Goal: Task Accomplishment & Management: Manage account settings

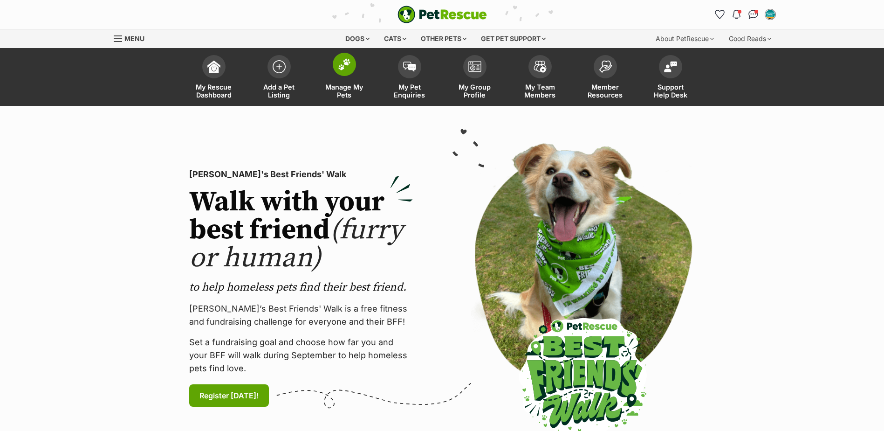
click at [339, 76] on link "Manage My Pets" at bounding box center [344, 77] width 65 height 55
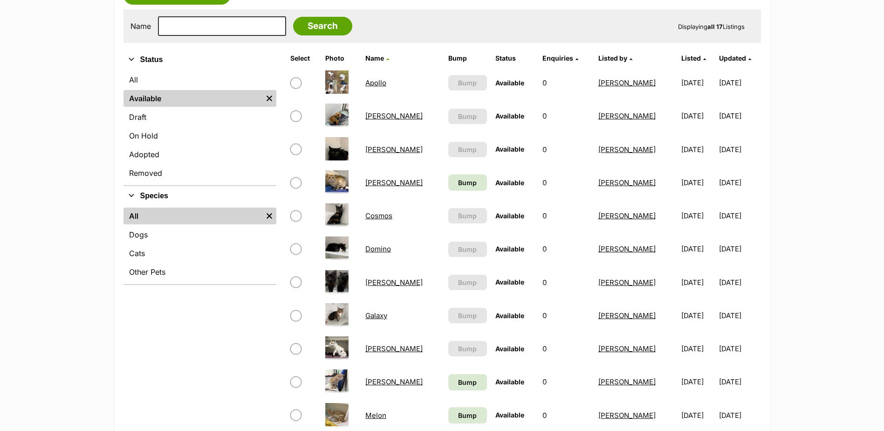
scroll to position [186, 0]
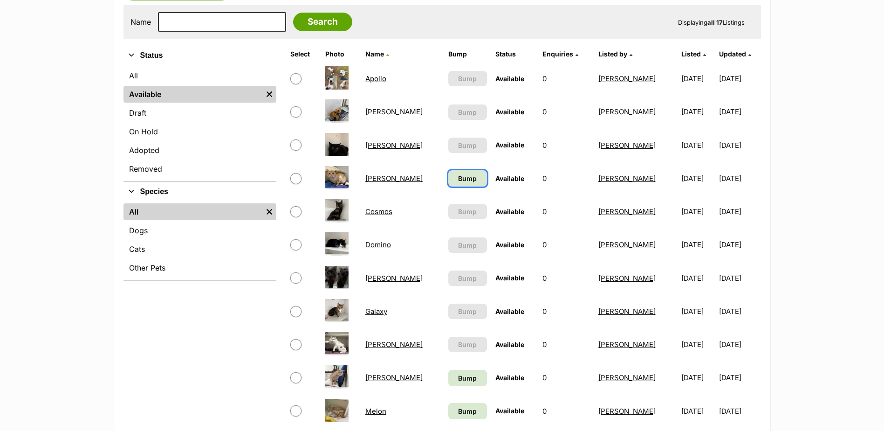
click at [448, 171] on link "Bump" at bounding box center [467, 178] width 39 height 16
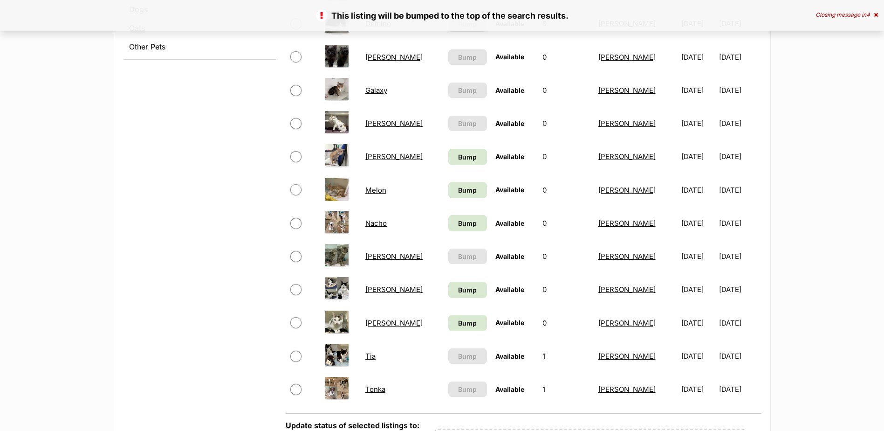
scroll to position [420, 0]
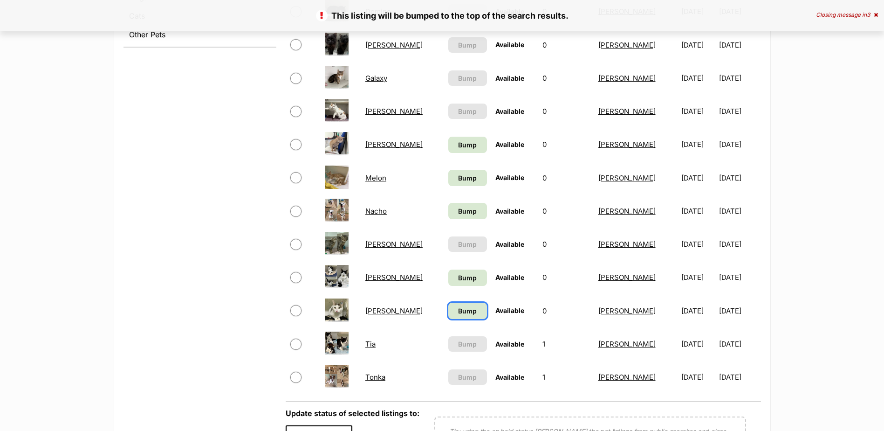
drag, startPoint x: 438, startPoint y: 312, endPoint x: 436, endPoint y: 304, distance: 8.3
click at [458, 311] on span "Bump" at bounding box center [467, 311] width 19 height 10
click at [458, 280] on span "Bump" at bounding box center [467, 278] width 19 height 10
click at [458, 206] on span "Bump" at bounding box center [467, 211] width 19 height 10
click at [458, 174] on span "Bump" at bounding box center [467, 178] width 19 height 10
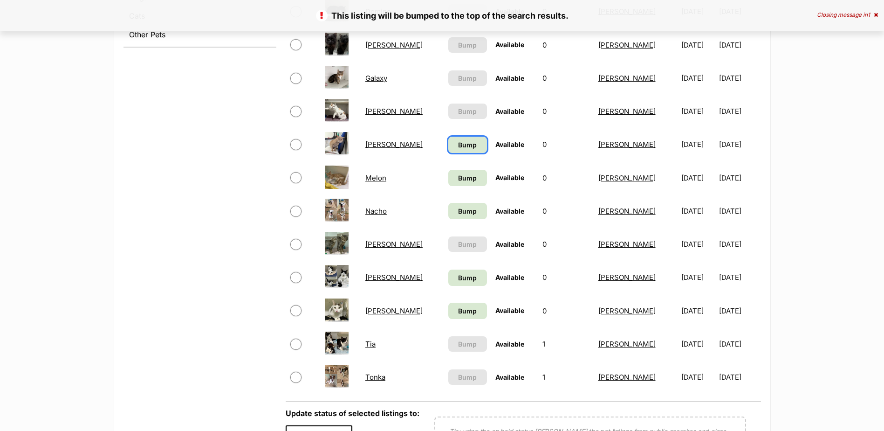
click at [458, 145] on span "Bump" at bounding box center [467, 145] width 19 height 10
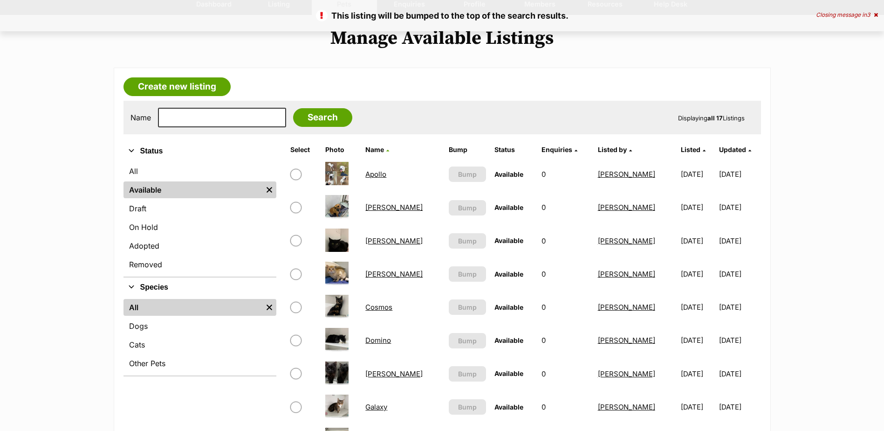
scroll to position [140, 0]
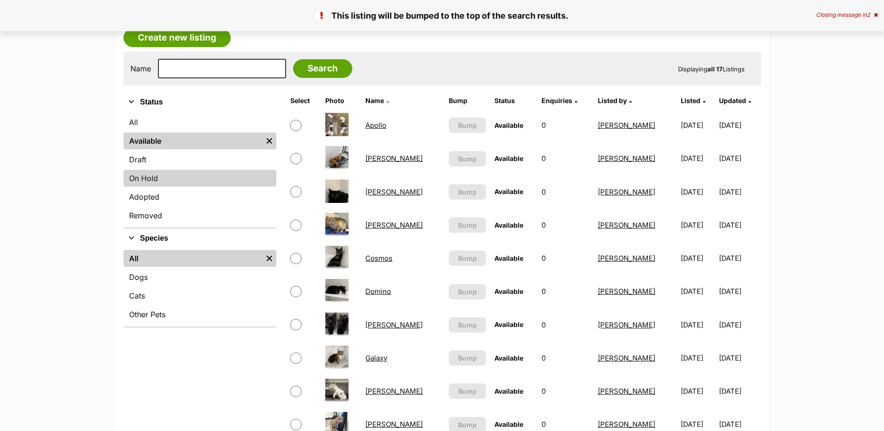
click at [179, 186] on link "On Hold" at bounding box center [200, 178] width 153 height 17
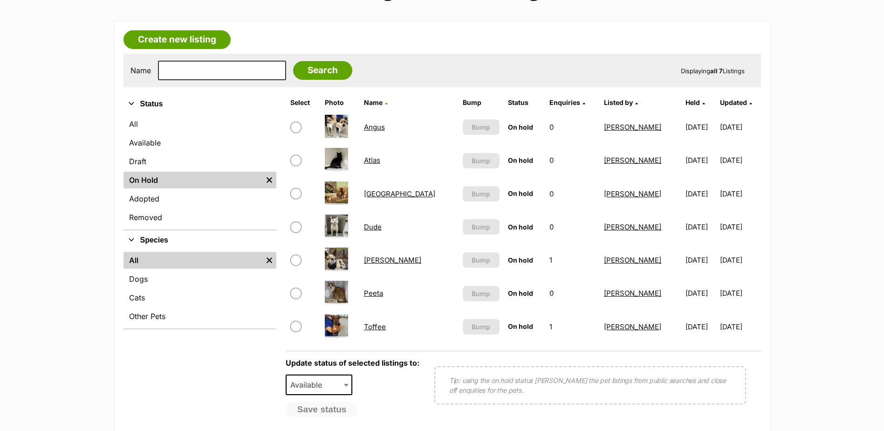
scroll to position [186, 0]
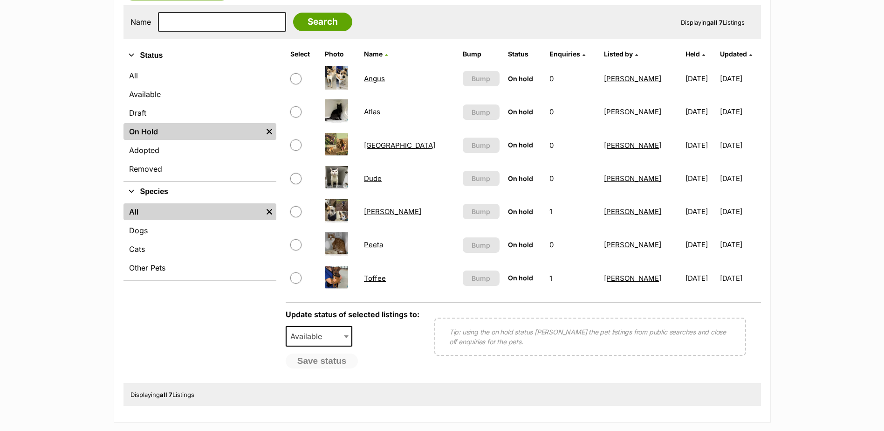
click at [377, 276] on link "Toffee" at bounding box center [375, 278] width 22 height 9
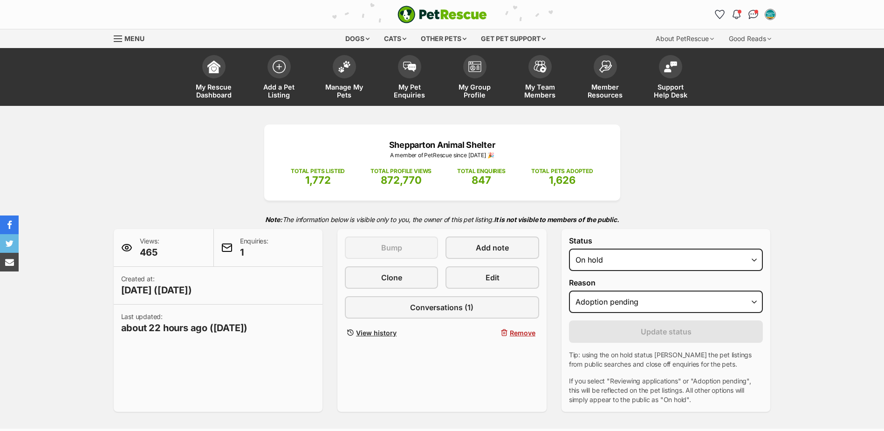
select select "adoption_pending"
select select "rehomed"
click at [569, 248] on select "Draft - not available as listing has enquires Available On hold Adopted" at bounding box center [666, 259] width 194 height 22
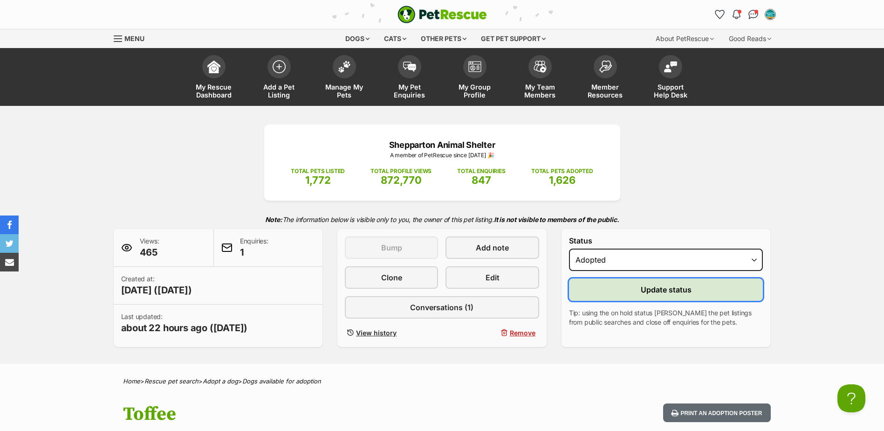
click at [612, 294] on button "Update status" at bounding box center [666, 289] width 194 height 22
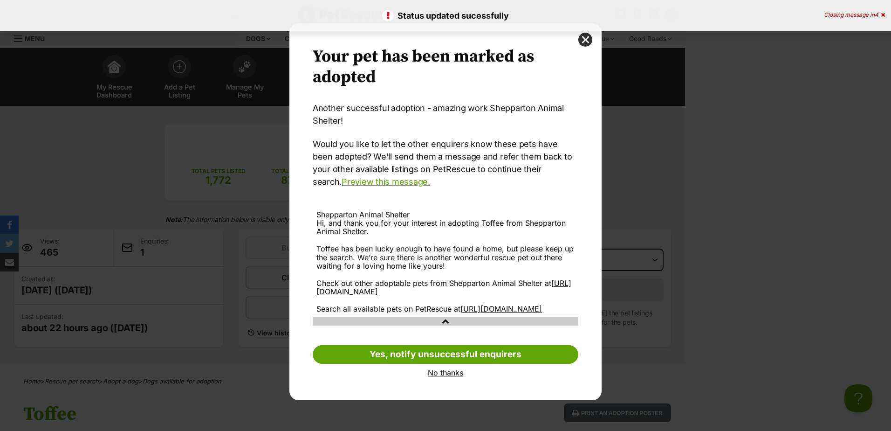
click at [446, 377] on link "No thanks" at bounding box center [446, 372] width 266 height 8
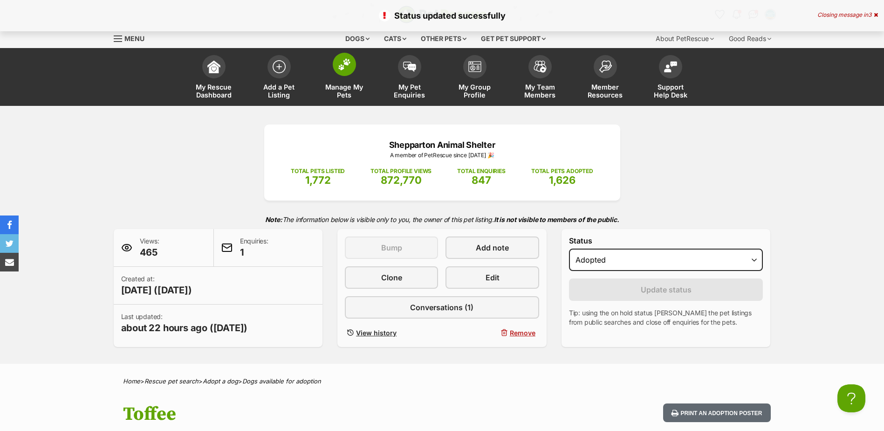
click at [343, 96] on span "Manage My Pets" at bounding box center [345, 91] width 42 height 16
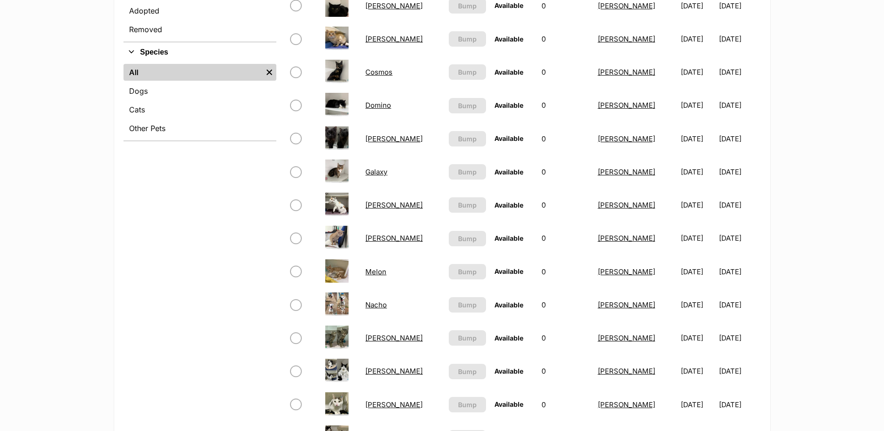
scroll to position [186, 0]
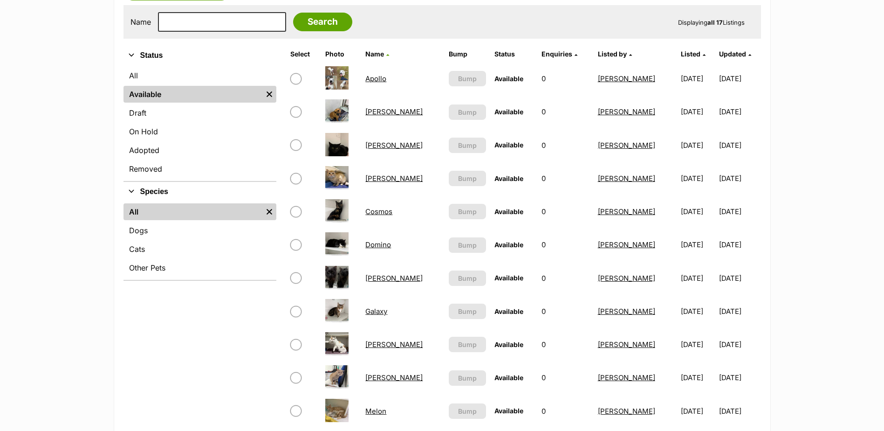
drag, startPoint x: 158, startPoint y: 134, endPoint x: 523, endPoint y: 124, distance: 365.2
click at [158, 134] on link "On Hold" at bounding box center [200, 131] width 153 height 17
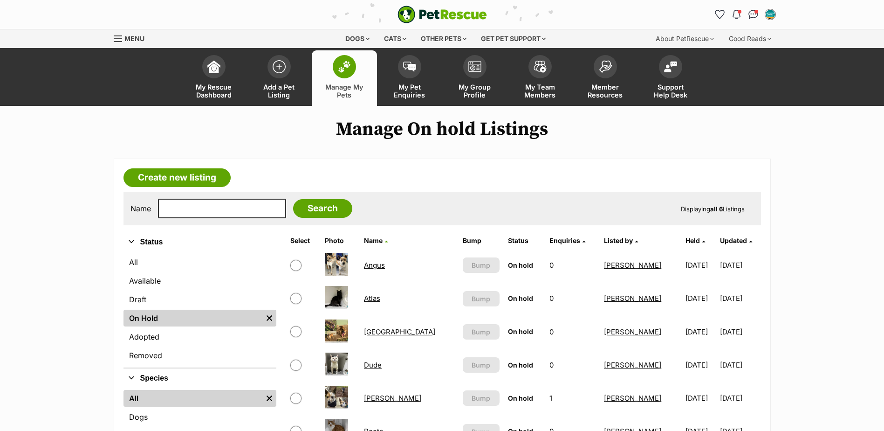
scroll to position [140, 0]
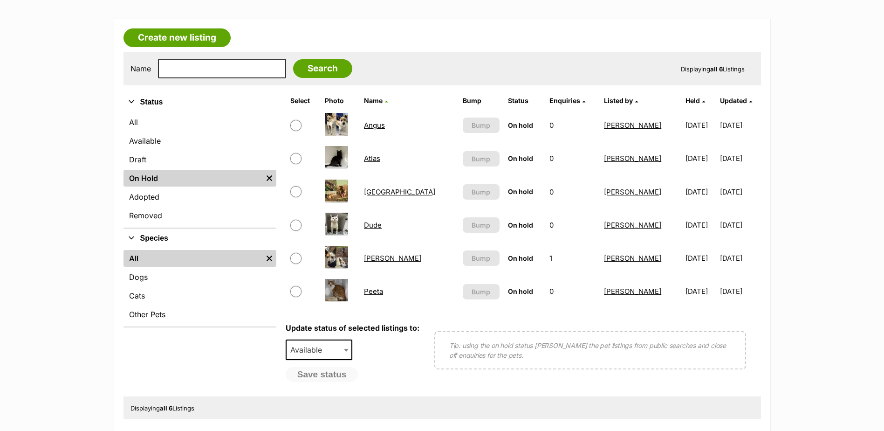
click at [385, 192] on link "[GEOGRAPHIC_DATA]" at bounding box center [399, 191] width 71 height 9
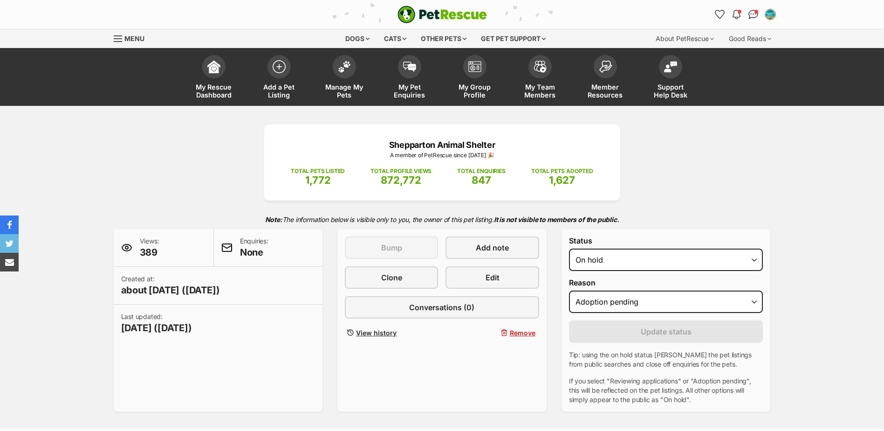
select select "adoption_pending"
select select "active"
click at [569, 248] on select "Draft Available On hold Adopted" at bounding box center [666, 259] width 194 height 22
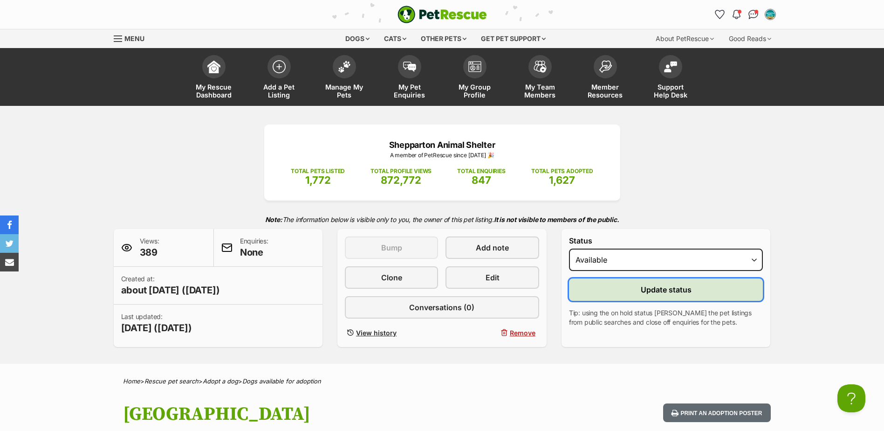
click at [622, 292] on button "Update status" at bounding box center [666, 289] width 194 height 22
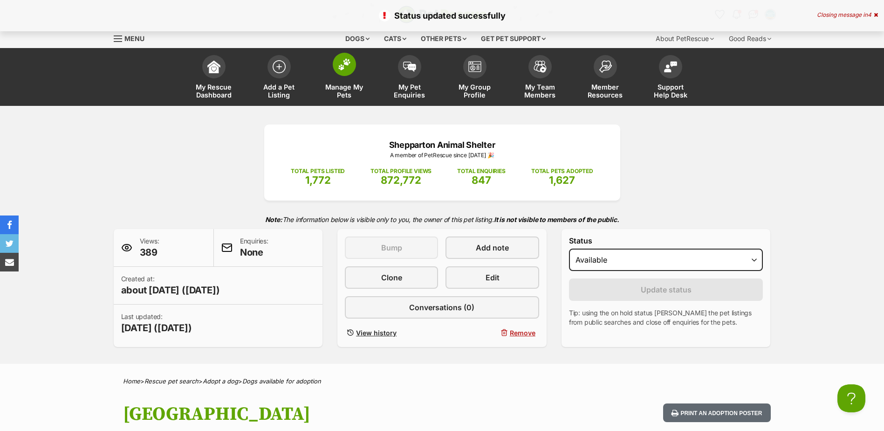
click at [336, 78] on link "Manage My Pets" at bounding box center [344, 77] width 65 height 55
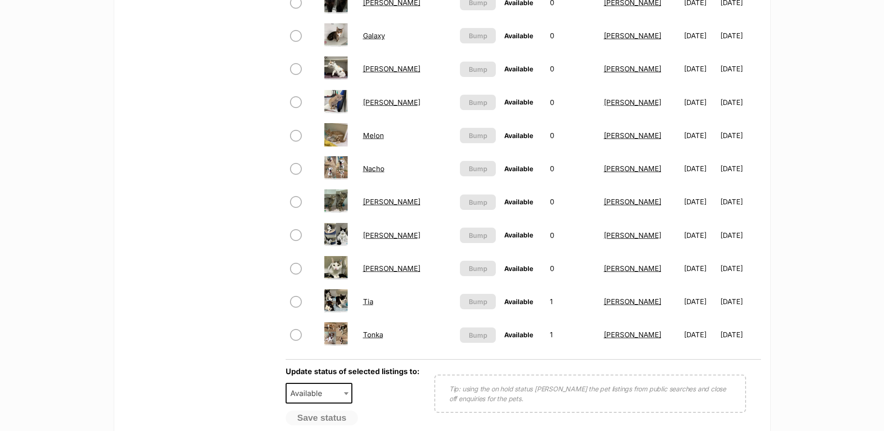
scroll to position [513, 0]
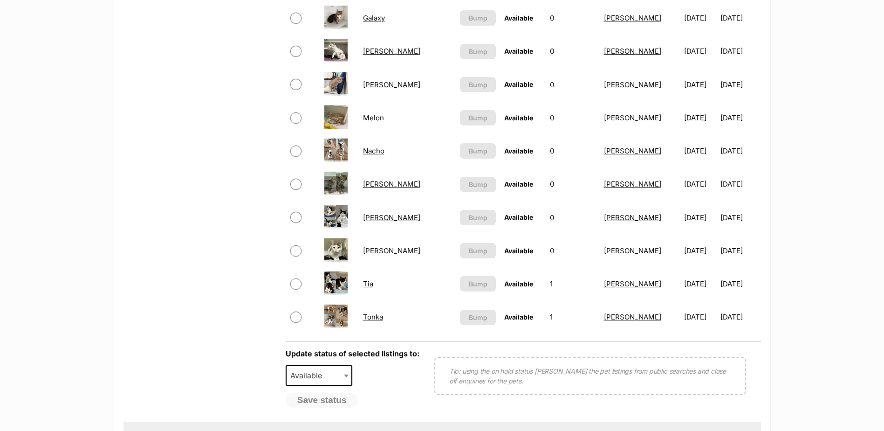
click at [377, 320] on link "Tonka" at bounding box center [373, 316] width 20 height 9
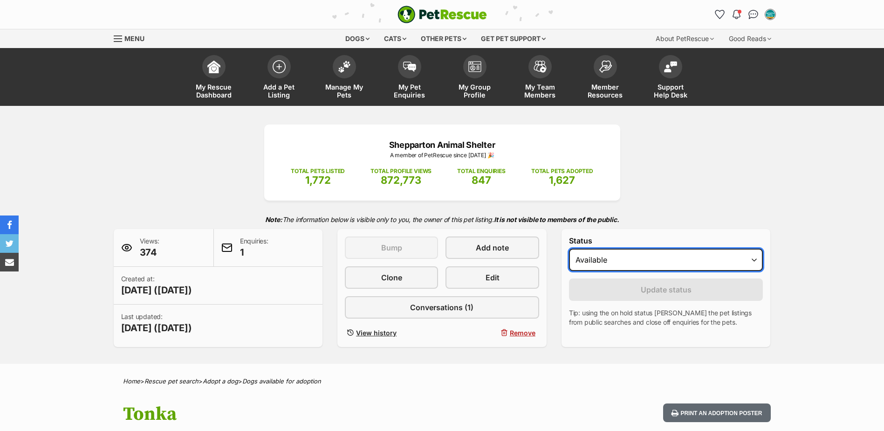
click at [674, 264] on select "Draft - not available as listing has enquires Available On hold Adopted" at bounding box center [666, 259] width 194 height 22
select select "rehomed"
click at [569, 248] on select "Draft - not available as listing has enquires Available On hold Adopted" at bounding box center [666, 259] width 194 height 22
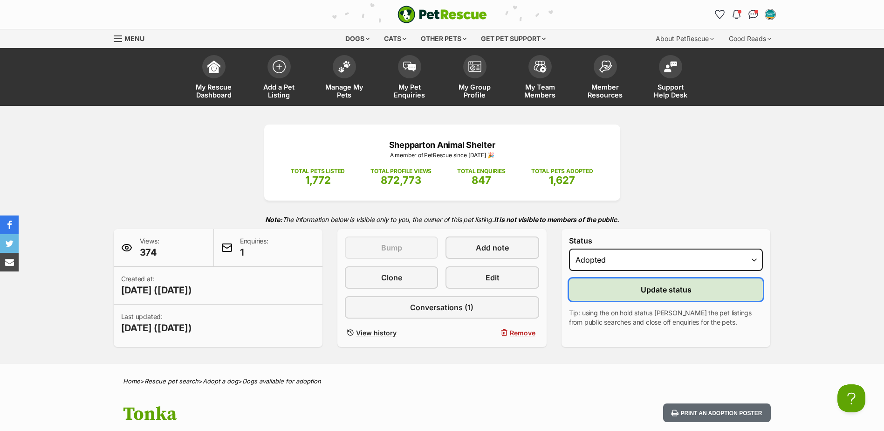
click at [653, 290] on span "Update status" at bounding box center [666, 289] width 51 height 11
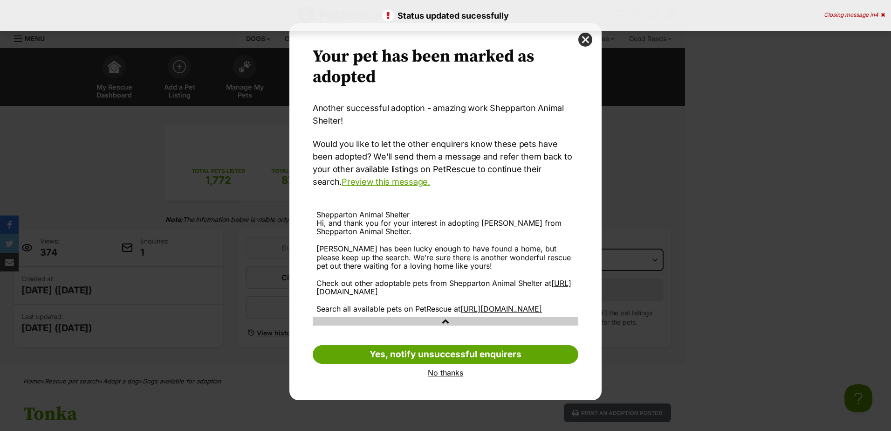
drag, startPoint x: 437, startPoint y: 381, endPoint x: 429, endPoint y: 375, distance: 9.9
click at [437, 377] on link "No thanks" at bounding box center [446, 372] width 266 height 8
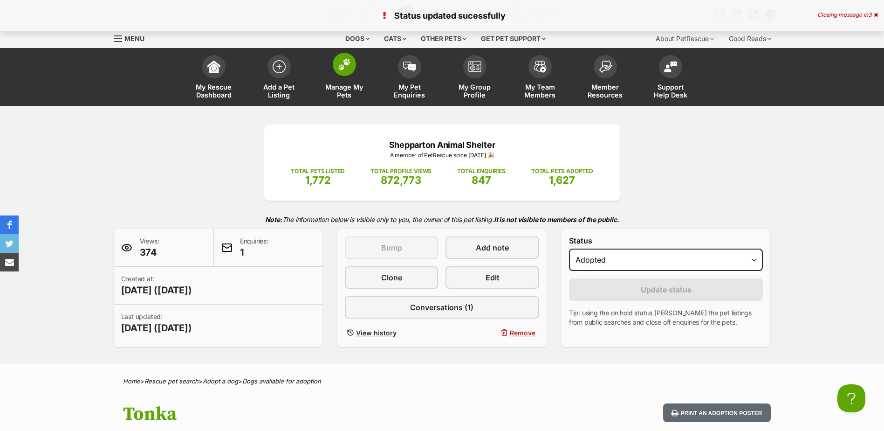
click at [335, 81] on link "Manage My Pets" at bounding box center [344, 77] width 65 height 55
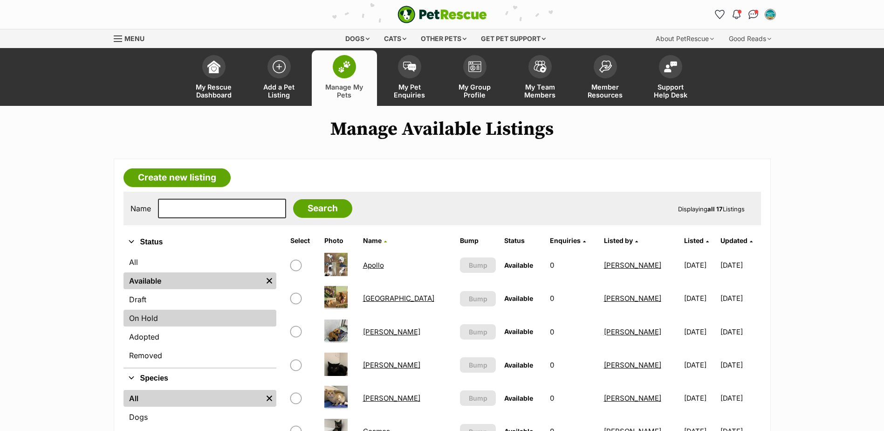
click at [165, 322] on link "On Hold" at bounding box center [200, 318] width 153 height 17
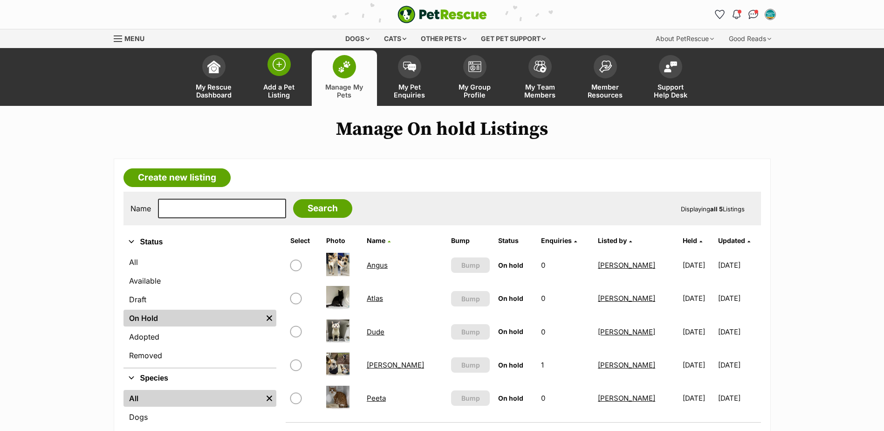
drag, startPoint x: 289, startPoint y: 75, endPoint x: 297, endPoint y: 76, distance: 8.4
click at [289, 75] on link "Add a Pet Listing" at bounding box center [279, 77] width 65 height 55
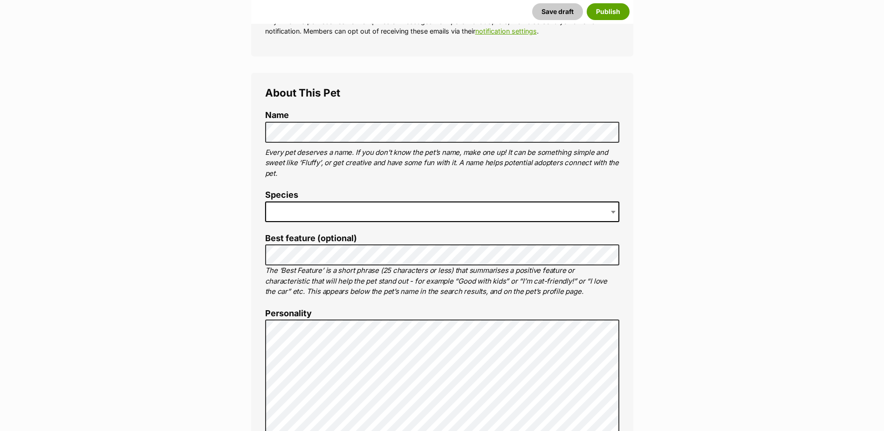
click at [289, 209] on span at bounding box center [442, 211] width 354 height 21
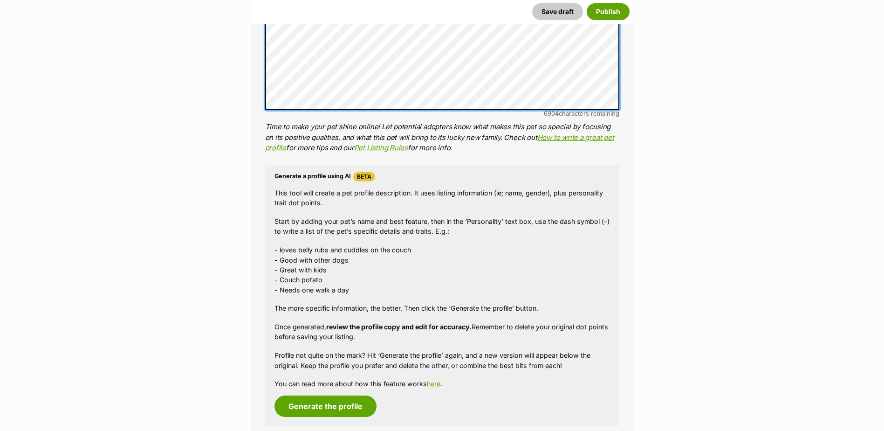
scroll to position [992, 0]
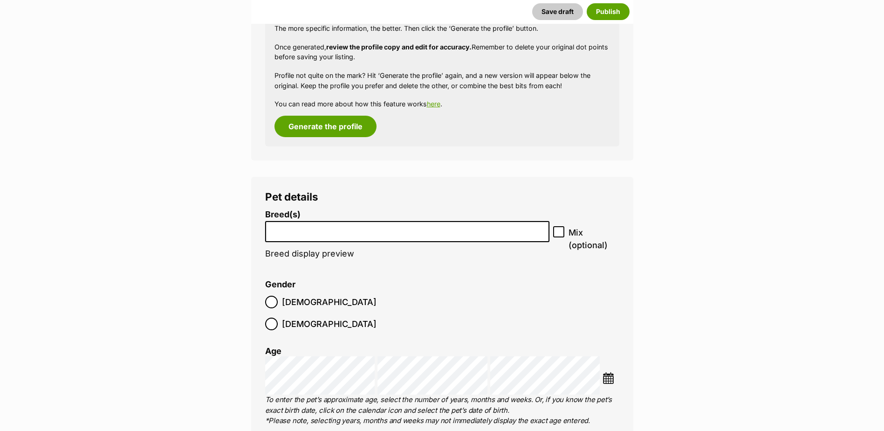
click at [401, 236] on li at bounding box center [408, 231] width 278 height 19
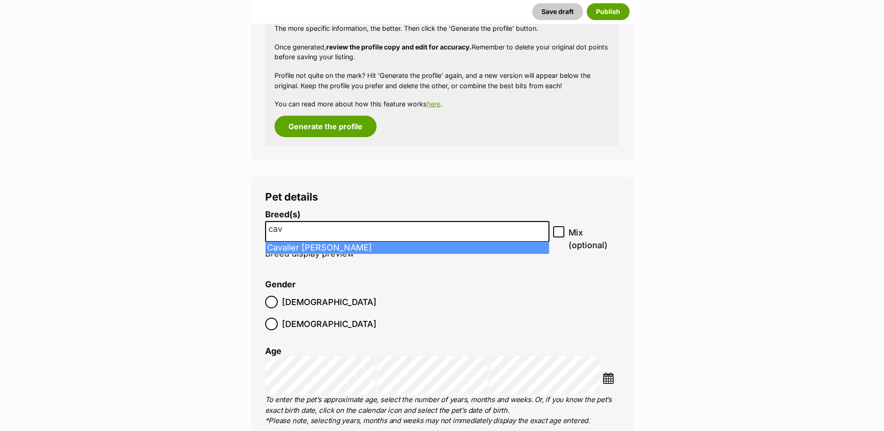
type input "cav"
select select "55"
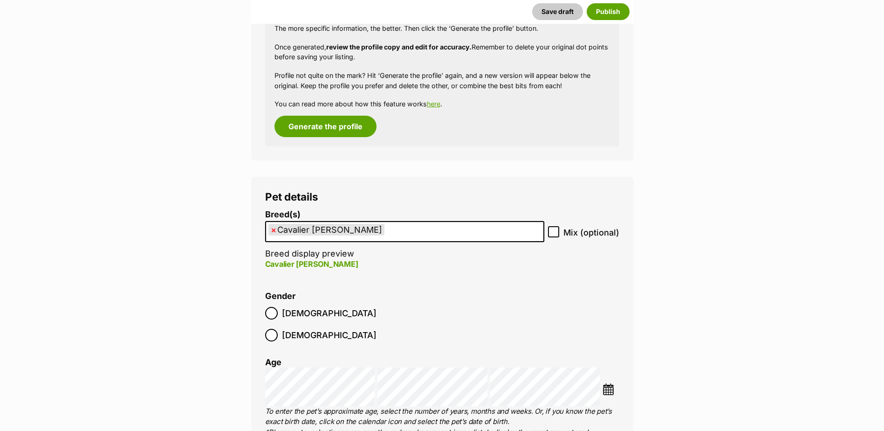
click at [552, 232] on icon at bounding box center [554, 232] width 6 height 4
click at [552, 232] on input "Mix (optional)" at bounding box center [553, 231] width 11 height 11
checkbox input "true"
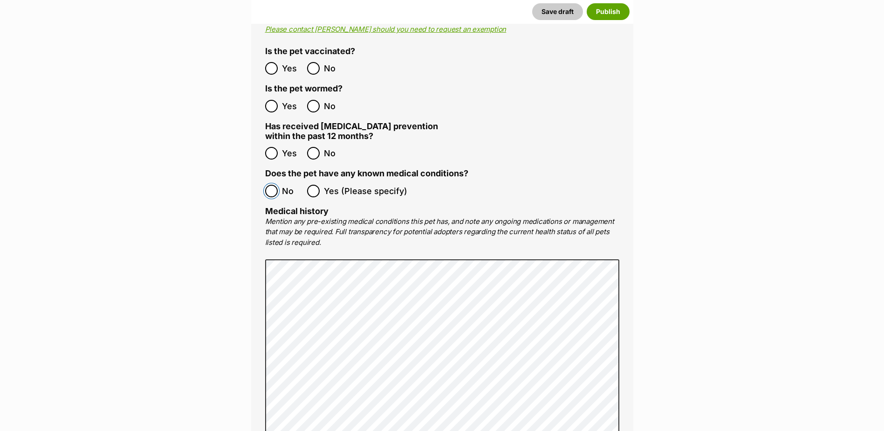
scroll to position [1924, 0]
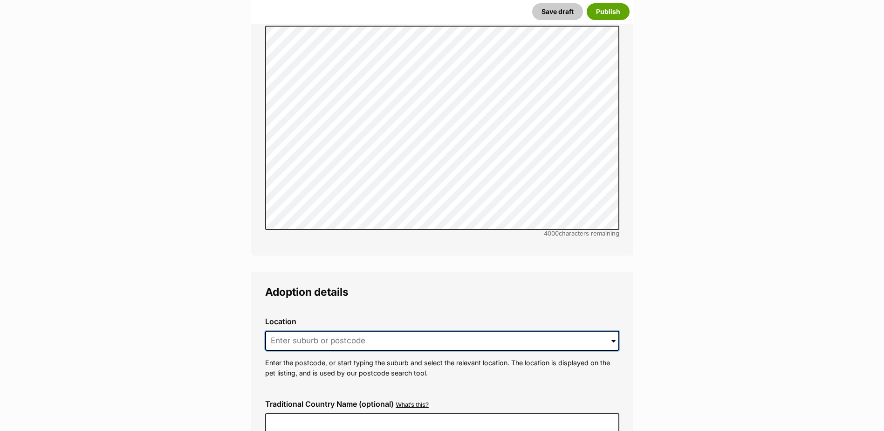
click at [293, 331] on input at bounding box center [442, 341] width 354 height 21
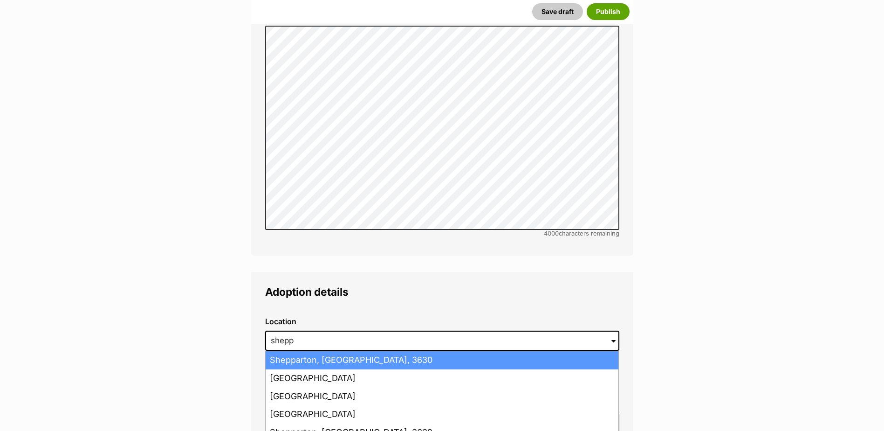
click at [310, 351] on li "Shepparton, Victoria, 3630" at bounding box center [442, 360] width 353 height 18
type input "Shepparton, Victoria, 3630"
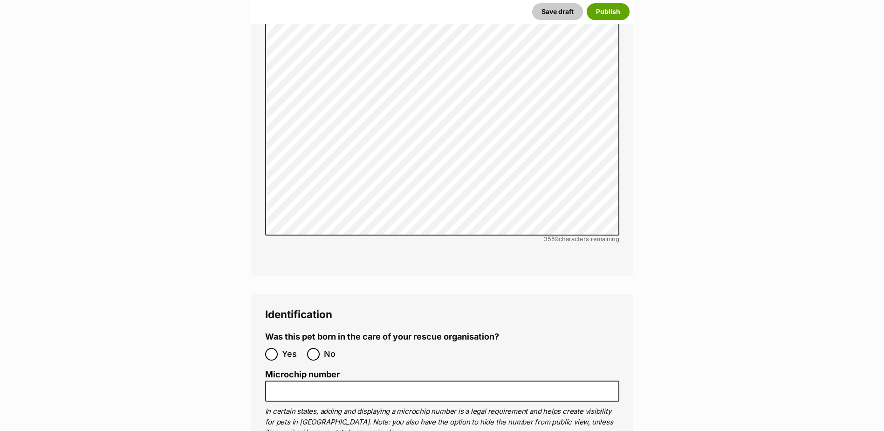
scroll to position [2857, 0]
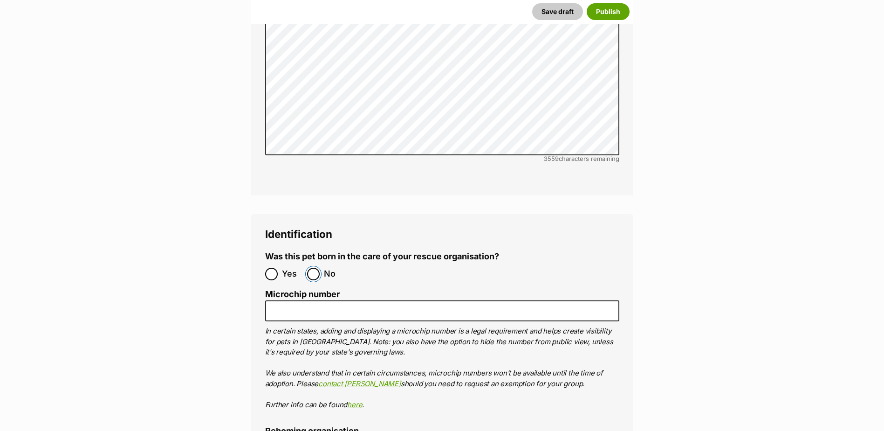
click at [315, 268] on input "No" at bounding box center [313, 274] width 13 height 13
radio input "true"
click at [330, 290] on label "Microchip number" at bounding box center [442, 295] width 354 height 10
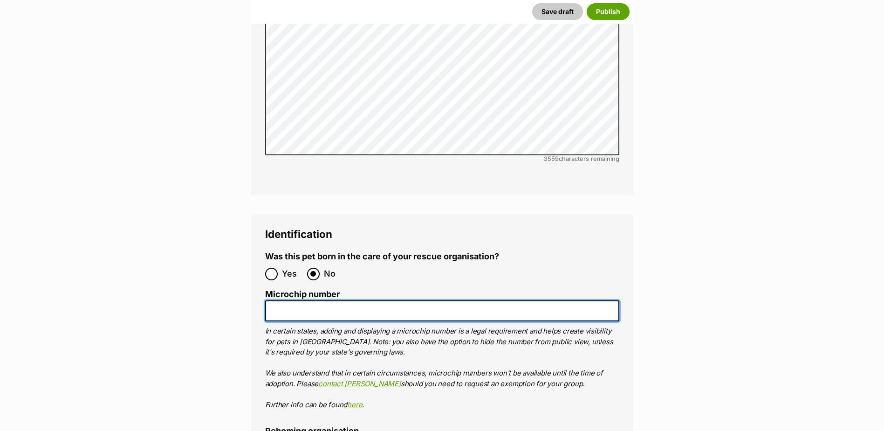
click at [330, 300] on input "Microchip number" at bounding box center [442, 310] width 354 height 21
paste input "991003002722731"
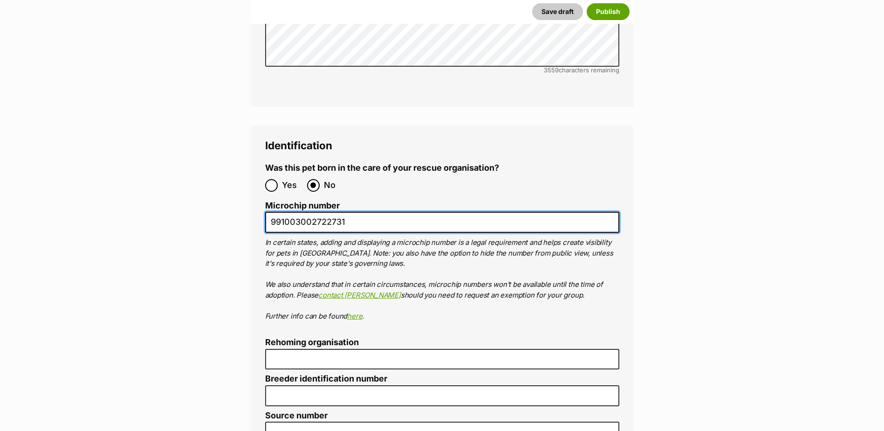
scroll to position [3183, 0]
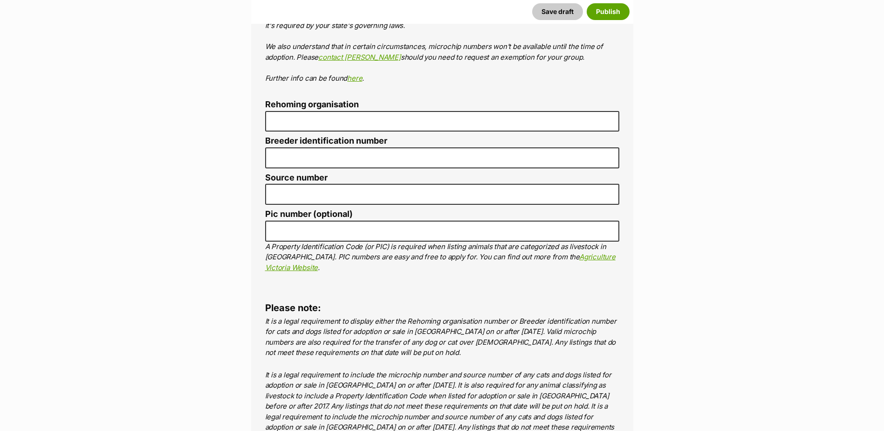
type input "991003002722731"
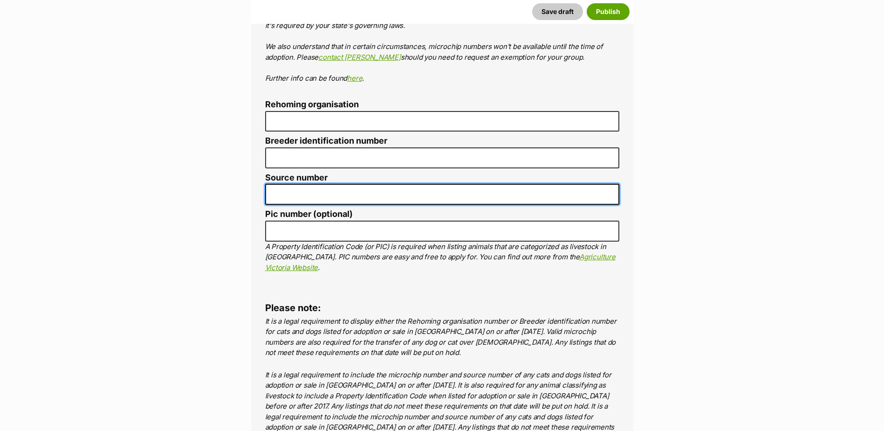
click at [318, 184] on input "Source number" at bounding box center [442, 194] width 354 height 21
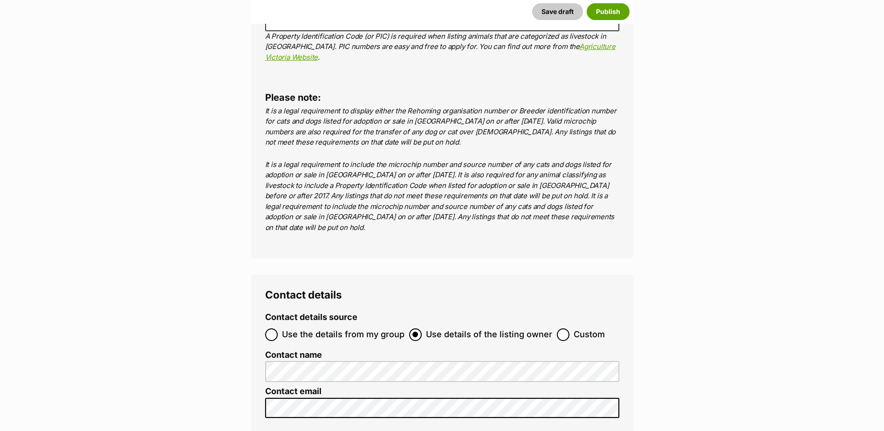
scroll to position [3416, 0]
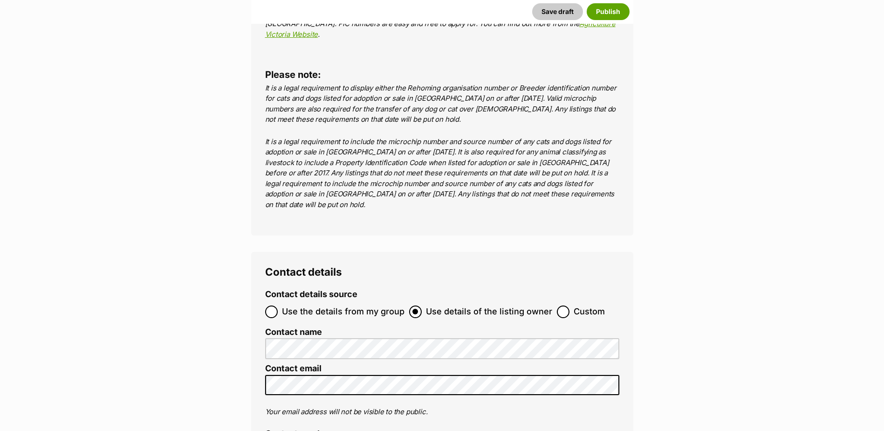
type input "BR101093"
click at [272, 305] on input "Use the details from my group" at bounding box center [271, 311] width 13 height 13
radio input "true"
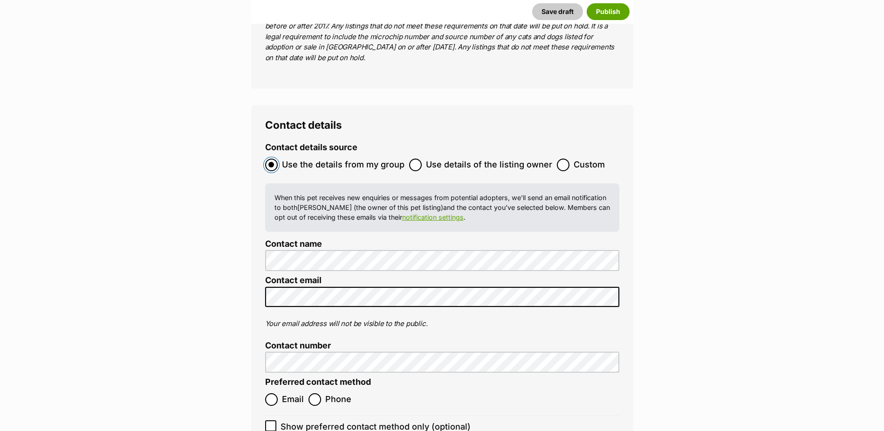
scroll to position [3743, 0]
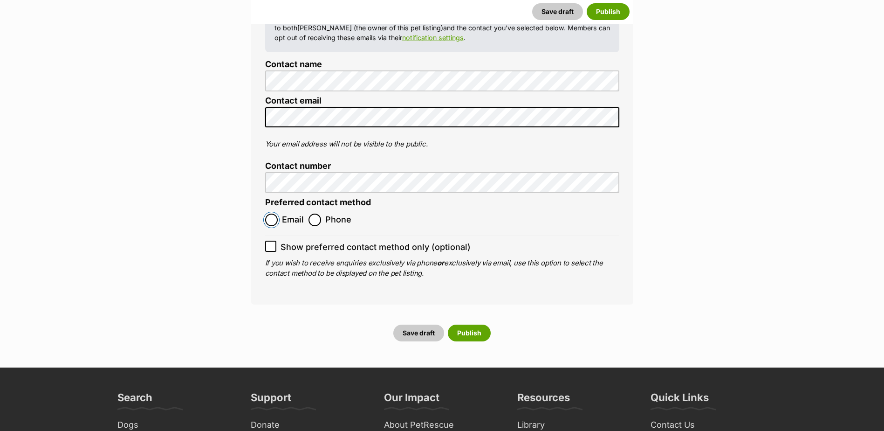
click at [272, 214] on input "Email" at bounding box center [271, 220] width 13 height 13
radio input "true"
click at [469, 324] on button "Publish" at bounding box center [469, 332] width 43 height 17
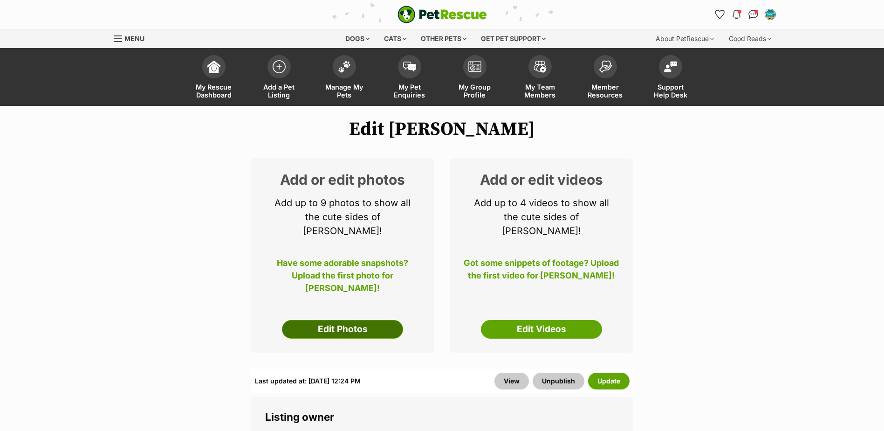
click at [362, 320] on link "Edit Photos" at bounding box center [342, 329] width 121 height 19
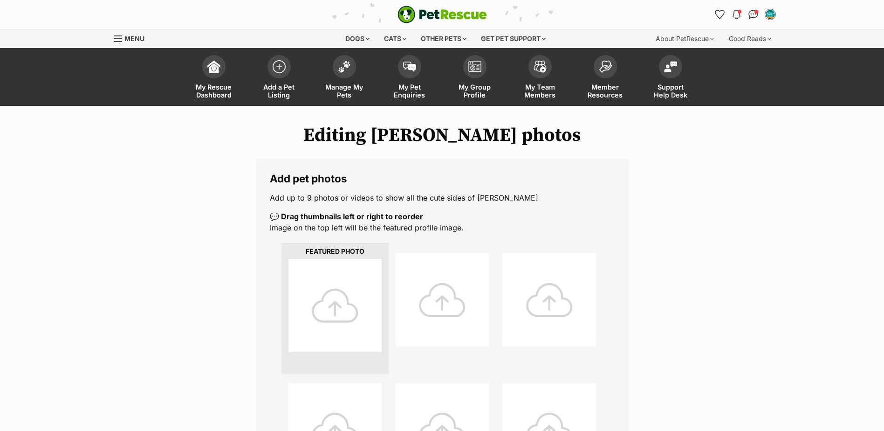
click at [329, 314] on div at bounding box center [335, 305] width 93 height 93
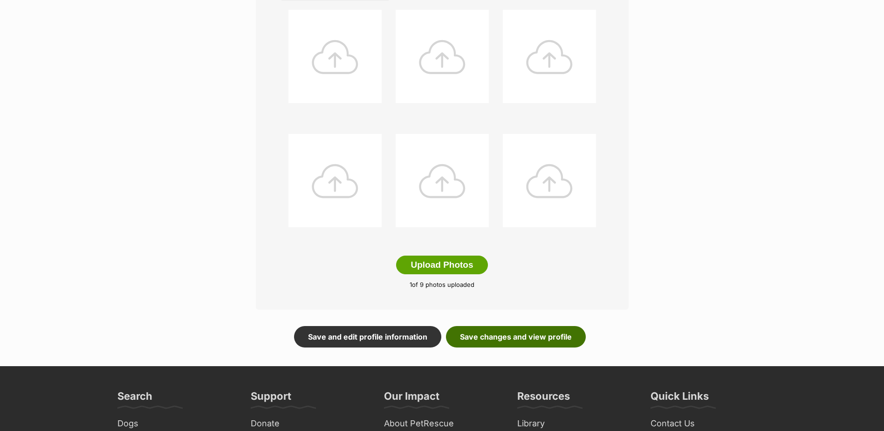
scroll to position [384, 0]
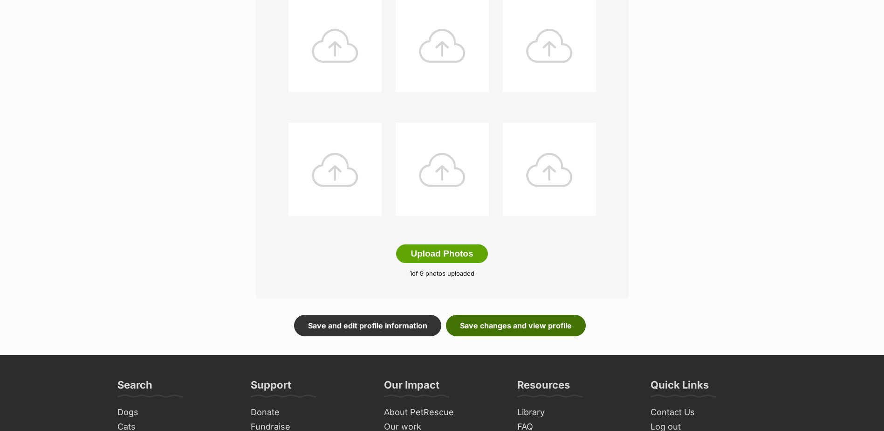
click at [551, 329] on link "Save changes and view profile" at bounding box center [516, 325] width 140 height 21
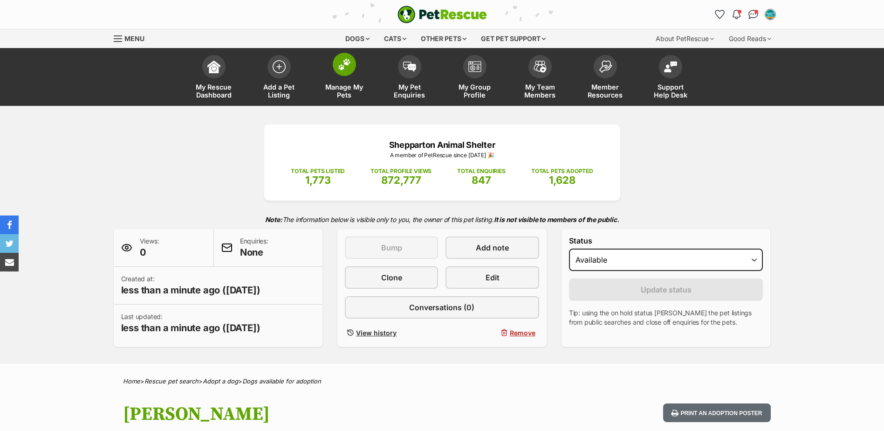
click at [349, 95] on span "Manage My Pets" at bounding box center [345, 91] width 42 height 16
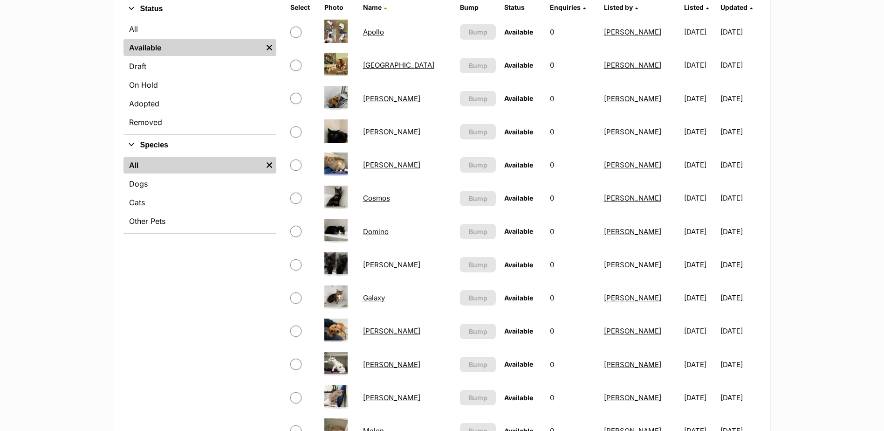
scroll to position [559, 0]
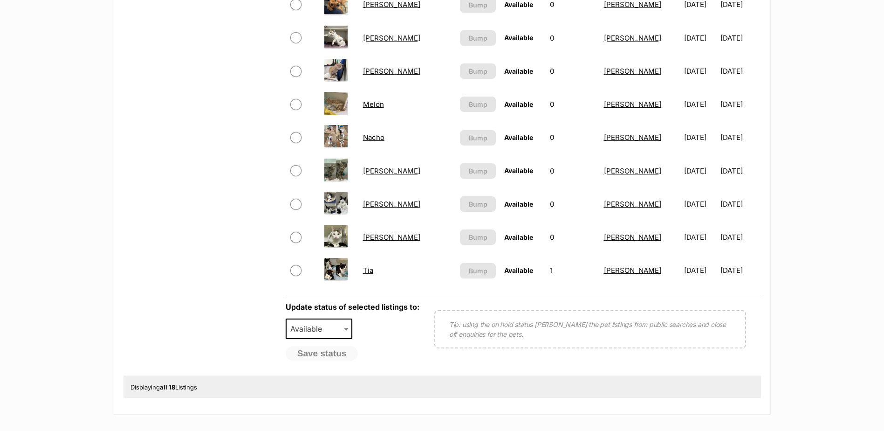
click at [372, 271] on link "Tia" at bounding box center [368, 270] width 10 height 9
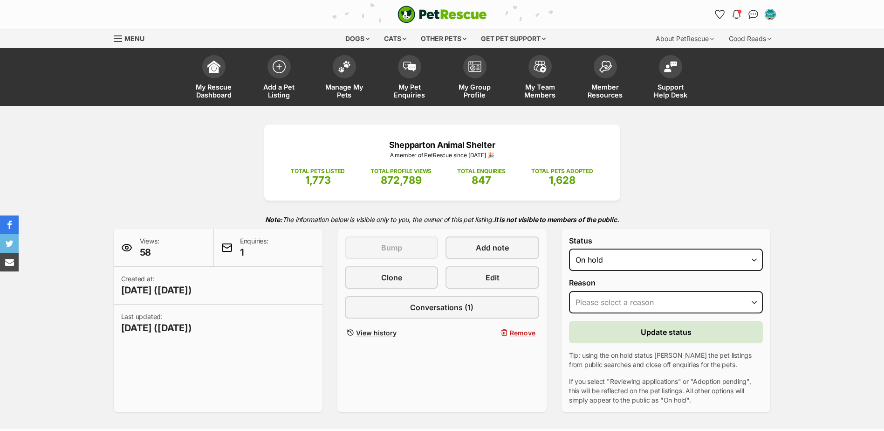
select select "on_hold"
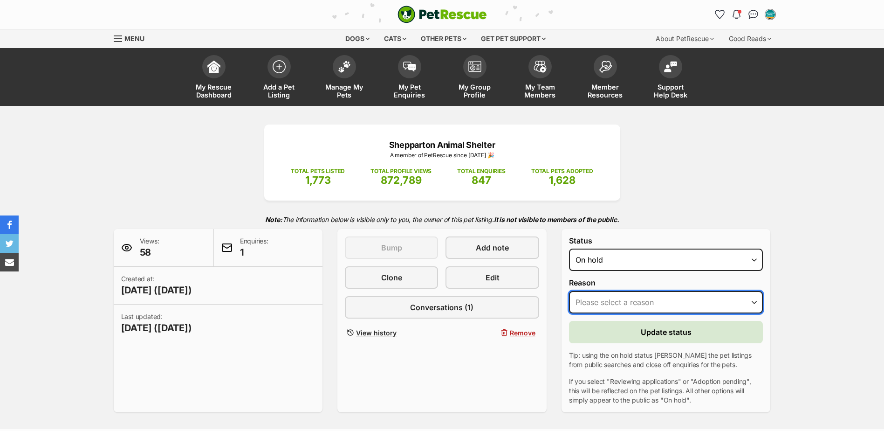
click at [625, 307] on select "Please select a reason Medical reasons Reviewing applications Adoption pending …" at bounding box center [666, 302] width 194 height 22
select select "adoption_pending"
click at [569, 291] on select "Please select a reason Medical reasons Reviewing applications Adoption pending …" at bounding box center [666, 302] width 194 height 22
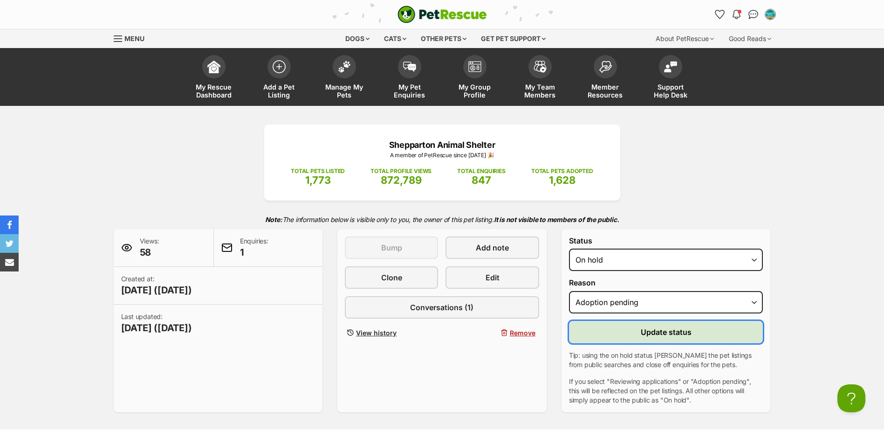
click at [617, 333] on button "Update status" at bounding box center [666, 332] width 194 height 22
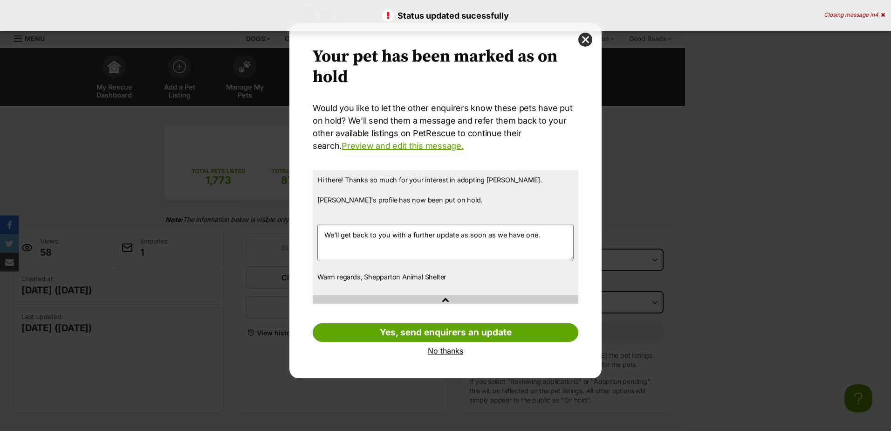
click at [460, 353] on link "No thanks" at bounding box center [446, 350] width 266 height 8
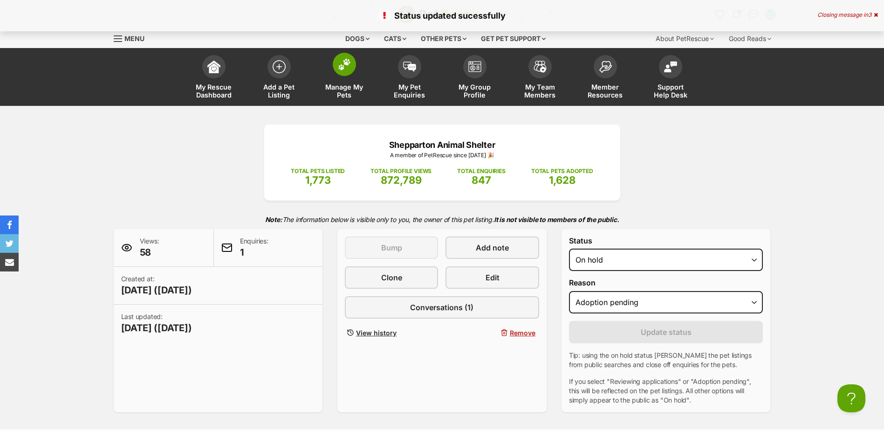
click at [346, 62] on img at bounding box center [344, 64] width 13 height 12
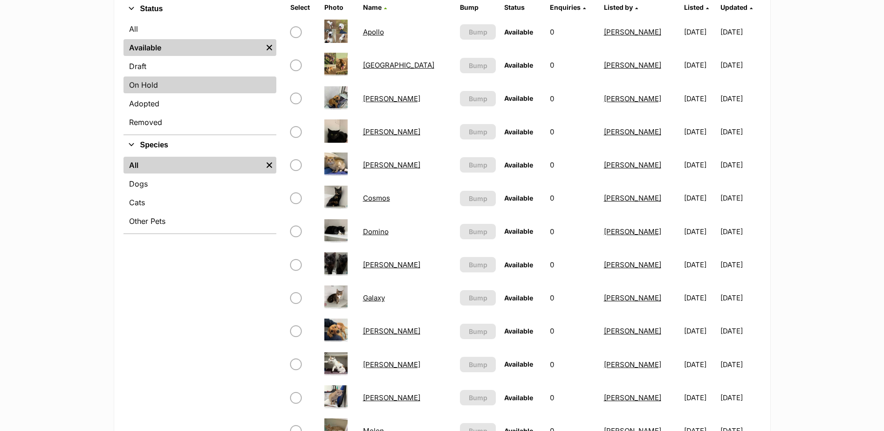
click at [157, 87] on link "On Hold" at bounding box center [200, 84] width 153 height 17
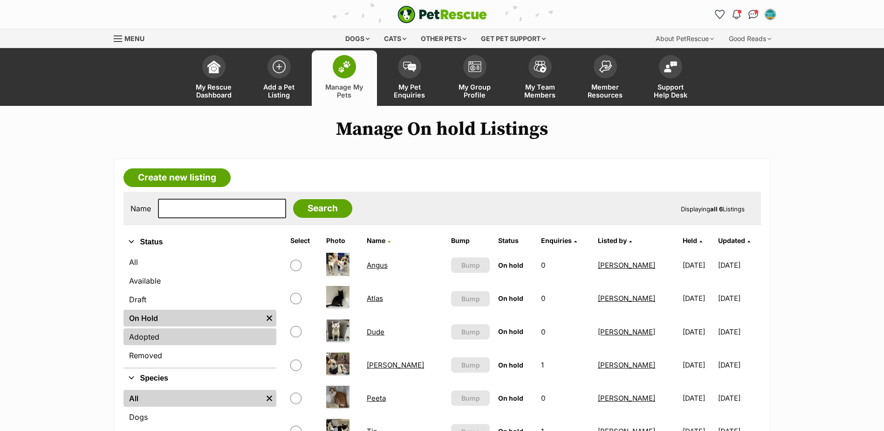
click at [149, 339] on link "Adopted" at bounding box center [200, 336] width 153 height 17
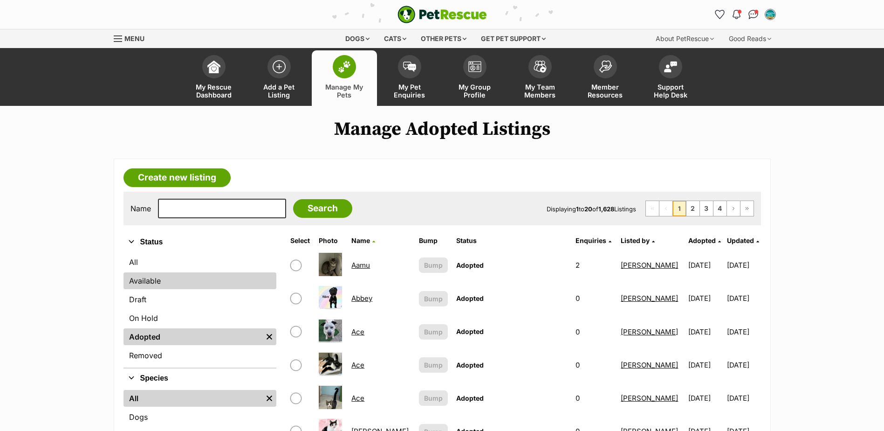
click at [143, 279] on link "Available" at bounding box center [200, 280] width 153 height 17
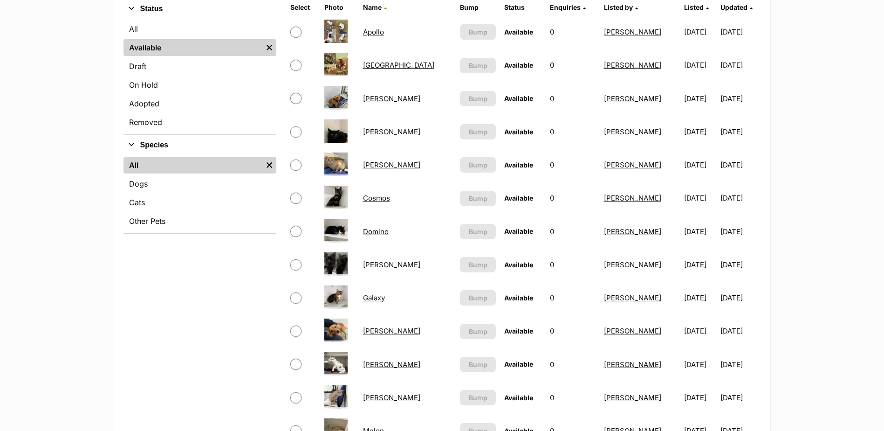
scroll to position [280, 0]
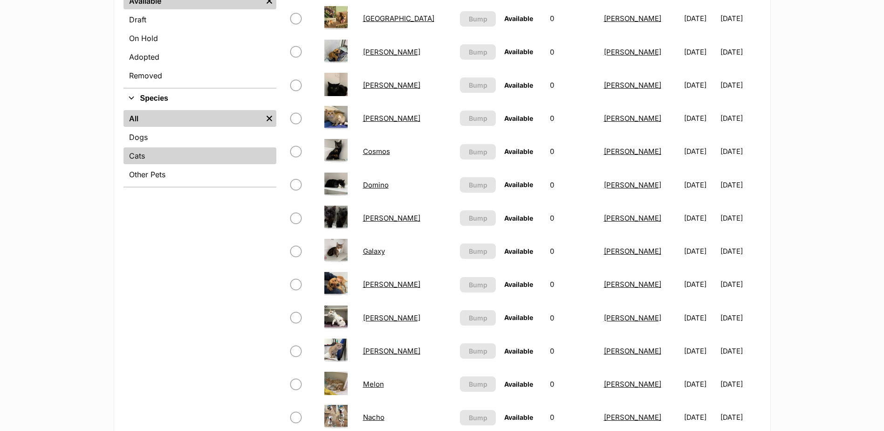
click at [137, 157] on link "Cats" at bounding box center [200, 155] width 153 height 17
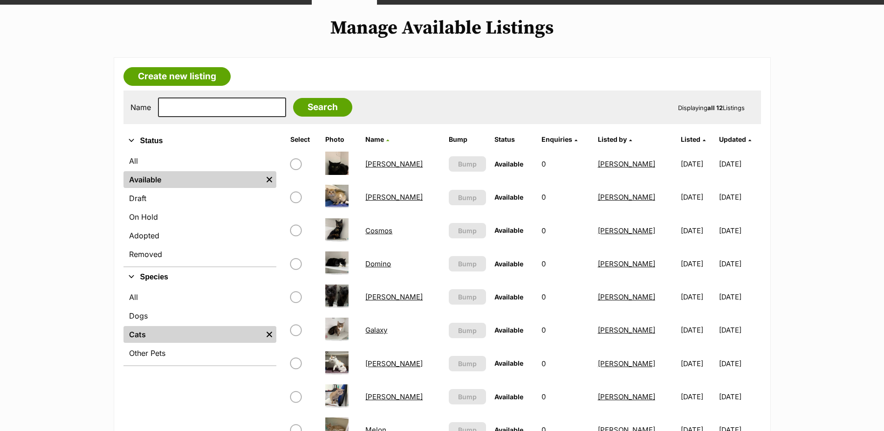
scroll to position [140, 0]
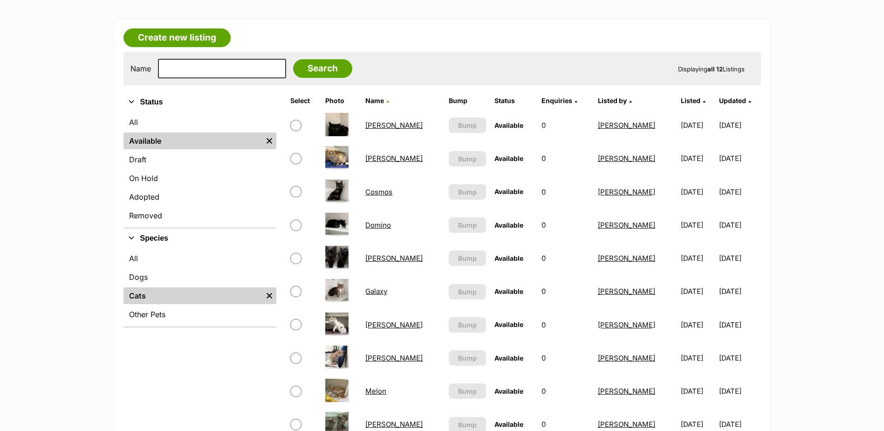
drag, startPoint x: 383, startPoint y: 227, endPoint x: 407, endPoint y: 223, distance: 24.5
click at [383, 227] on link "Domino" at bounding box center [378, 225] width 26 height 9
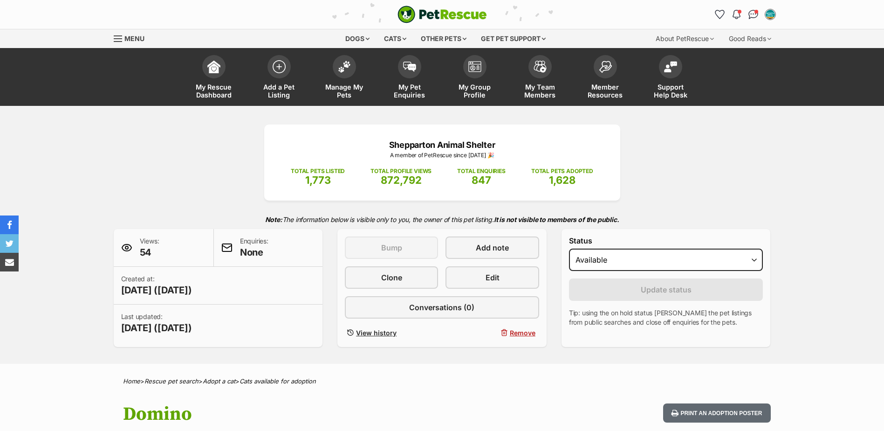
select select "on_hold"
click at [569, 248] on select "Draft Available On hold Adopted" at bounding box center [666, 259] width 194 height 22
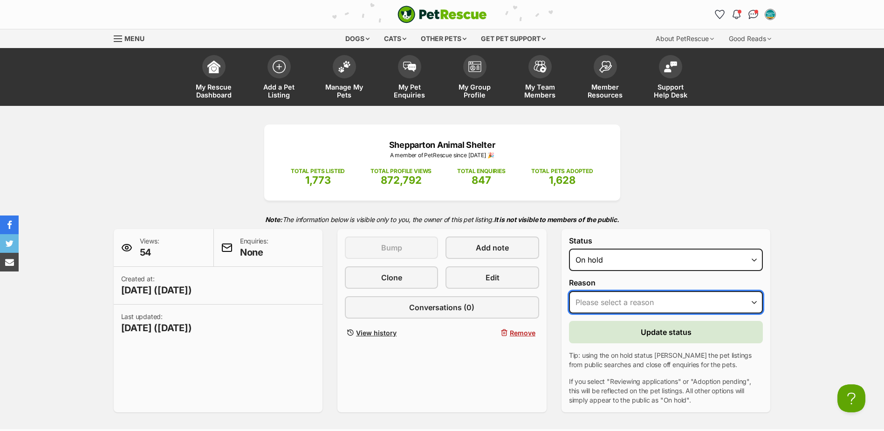
click at [627, 300] on select "Please select a reason Medical reasons Reviewing applications Adoption pending …" at bounding box center [666, 302] width 194 height 22
select select "medical"
click at [569, 291] on select "Please select a reason Medical reasons Reviewing applications Adoption pending …" at bounding box center [666, 302] width 194 height 22
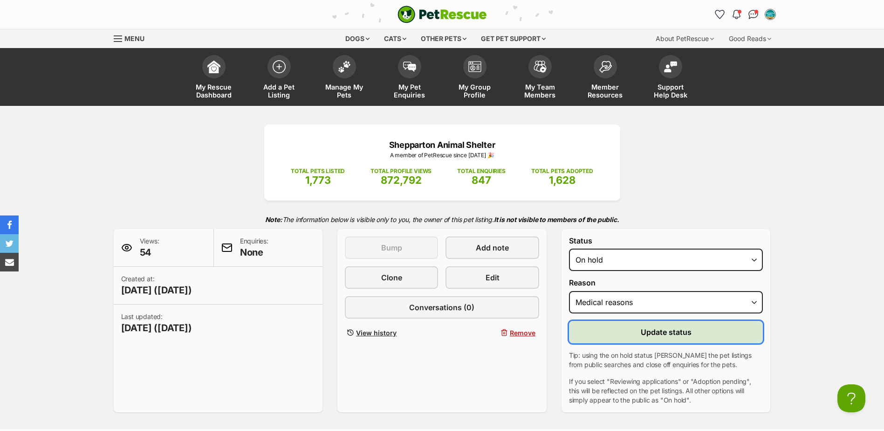
click at [617, 332] on button "Update status" at bounding box center [666, 332] width 194 height 22
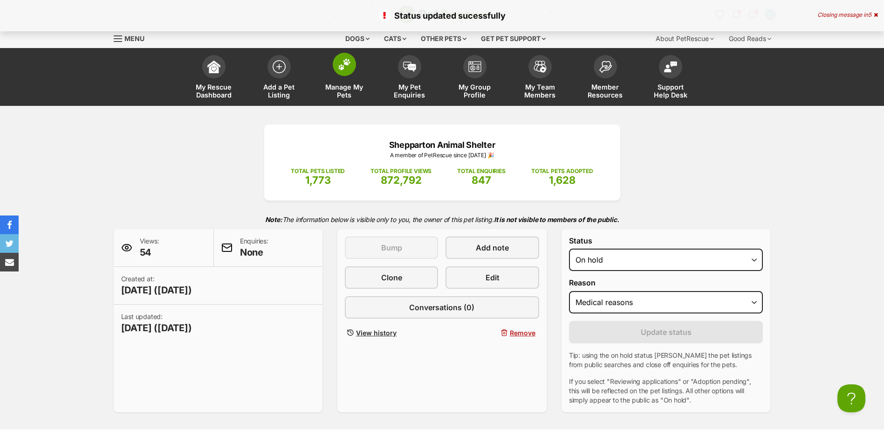
click at [339, 71] on span at bounding box center [344, 64] width 23 height 23
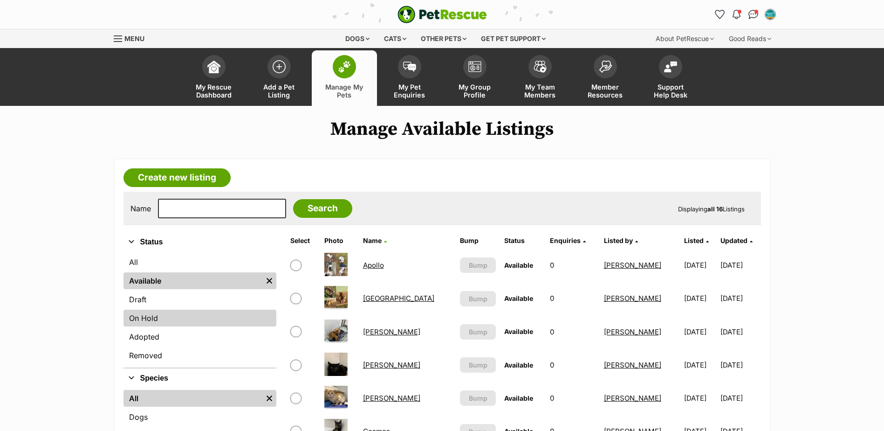
click at [173, 316] on link "On Hold" at bounding box center [200, 318] width 153 height 17
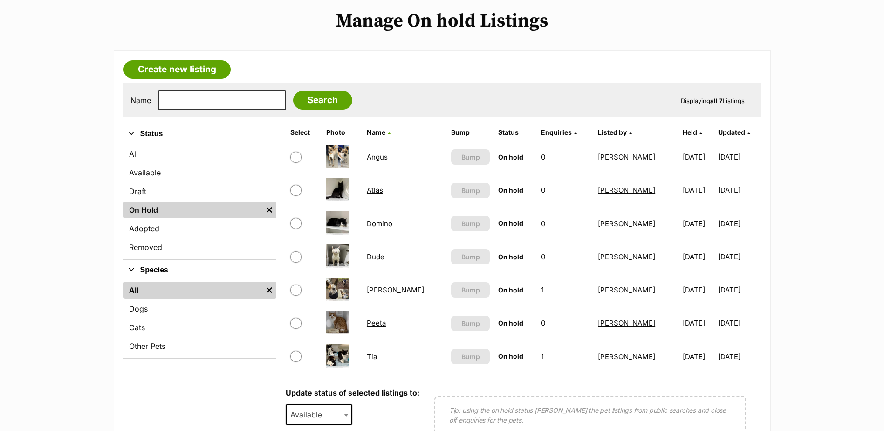
scroll to position [140, 0]
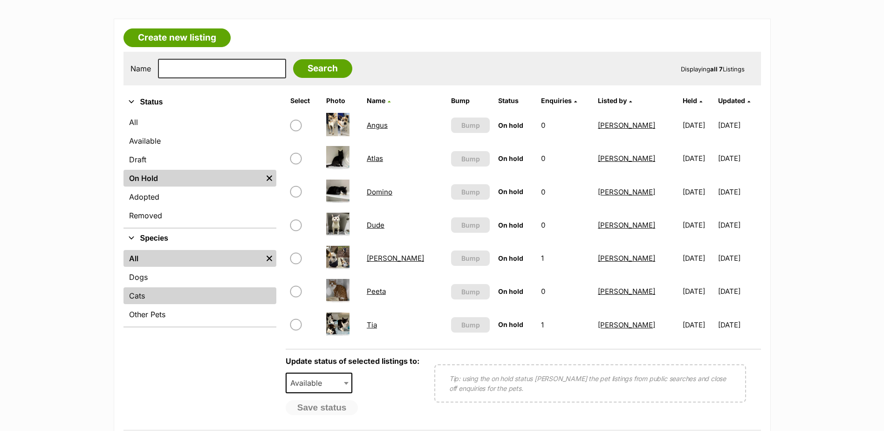
click at [133, 301] on link "Cats" at bounding box center [200, 295] width 153 height 17
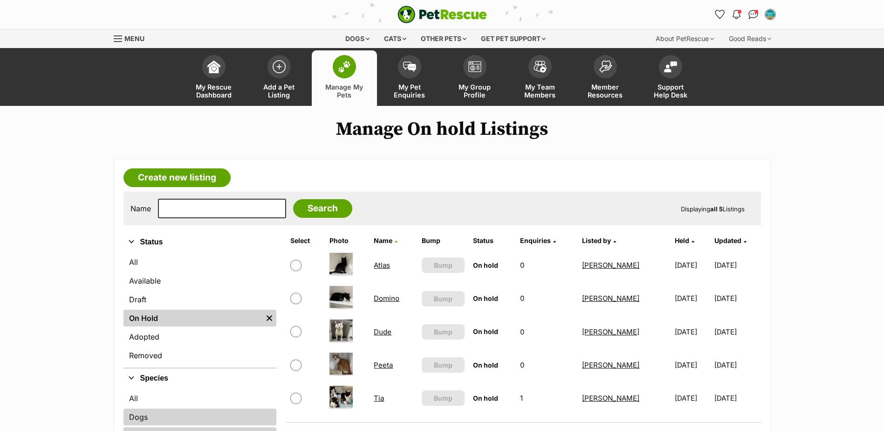
drag, startPoint x: 155, startPoint y: 416, endPoint x: 158, endPoint y: 411, distance: 5.2
click at [155, 416] on link "Dogs" at bounding box center [200, 416] width 153 height 17
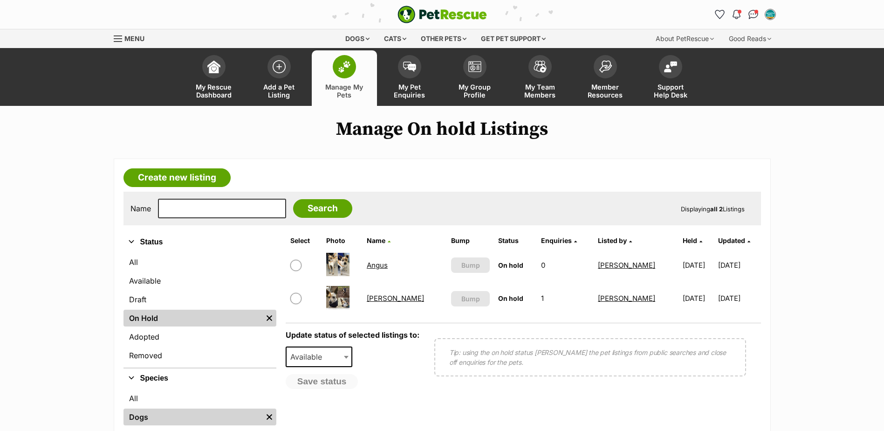
click at [340, 70] on img at bounding box center [344, 67] width 13 height 12
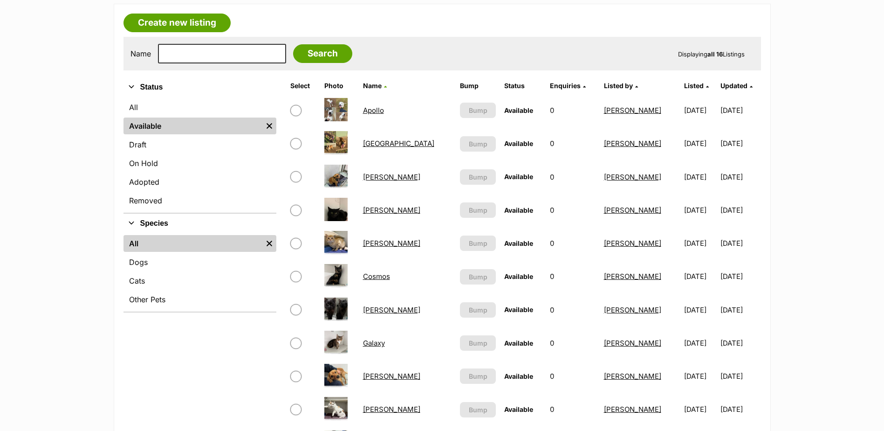
scroll to position [47, 0]
